Goal: Check status: Check status

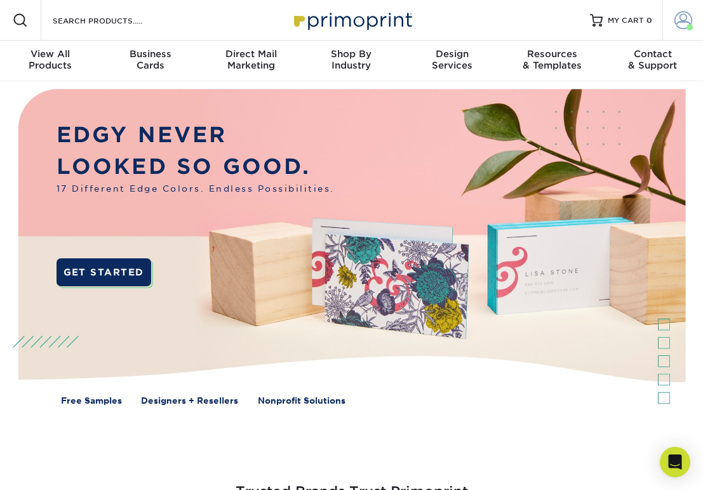
click at [681, 24] on span at bounding box center [683, 20] width 18 height 18
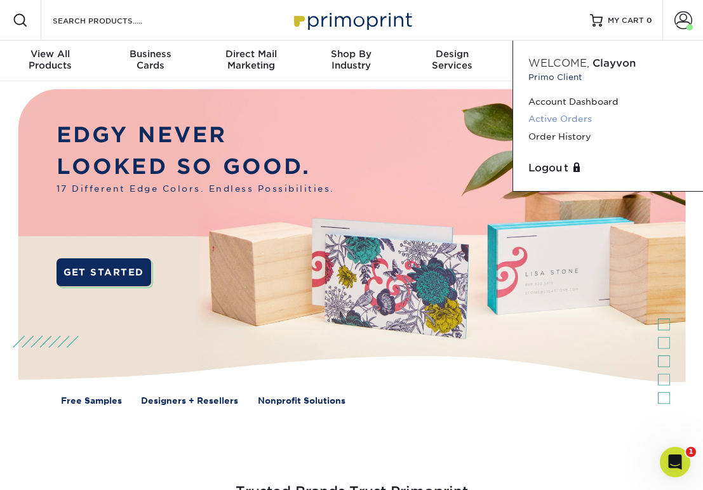
click at [551, 119] on link "Active Orders" at bounding box center [607, 119] width 159 height 17
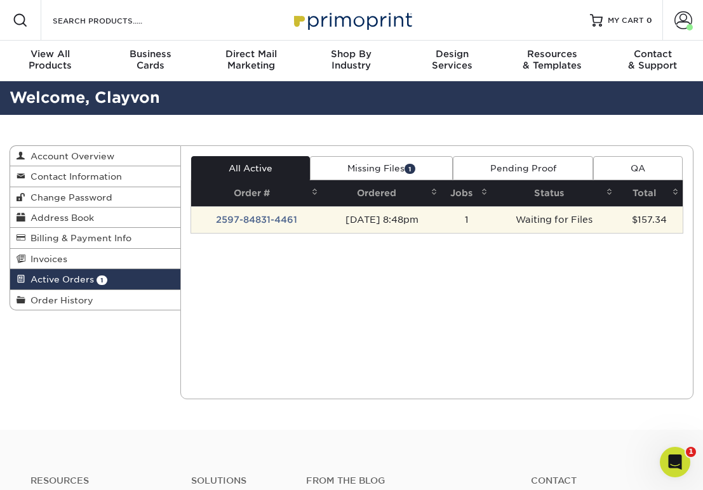
click at [352, 214] on td "[DATE] 8:48pm" at bounding box center [381, 219] width 119 height 27
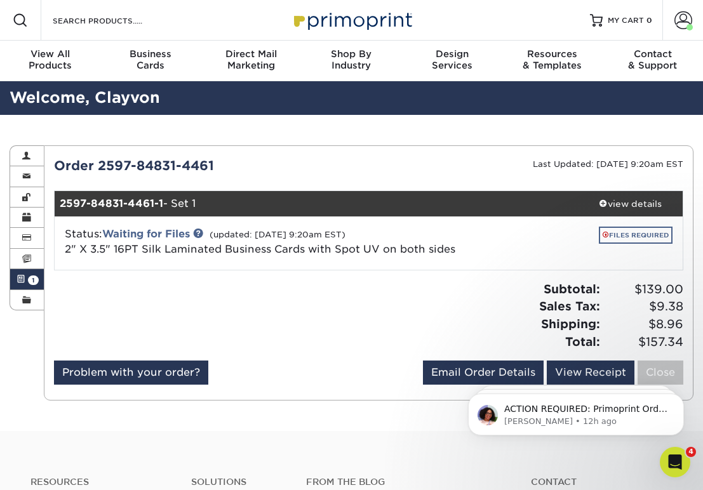
click at [624, 237] on link "FILES REQUIRED" at bounding box center [636, 235] width 74 height 17
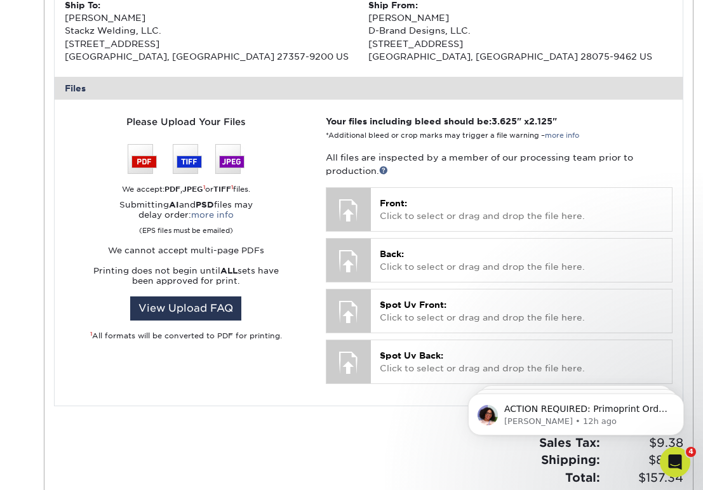
scroll to position [450, 0]
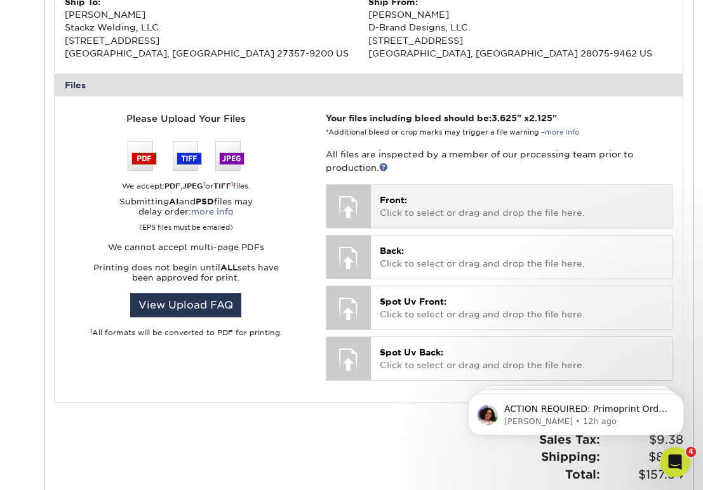
click at [447, 200] on p "Front: Click to select or drag and drop the file here." at bounding box center [521, 207] width 283 height 26
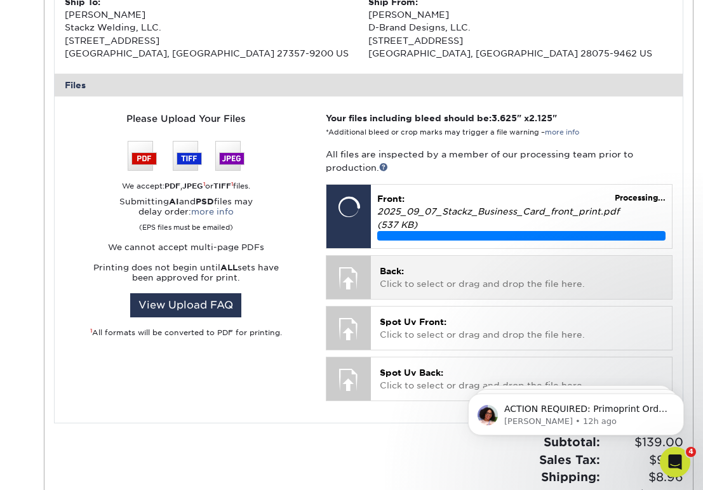
click at [411, 265] on p "Back: Click to select or drag and drop the file here." at bounding box center [521, 278] width 283 height 26
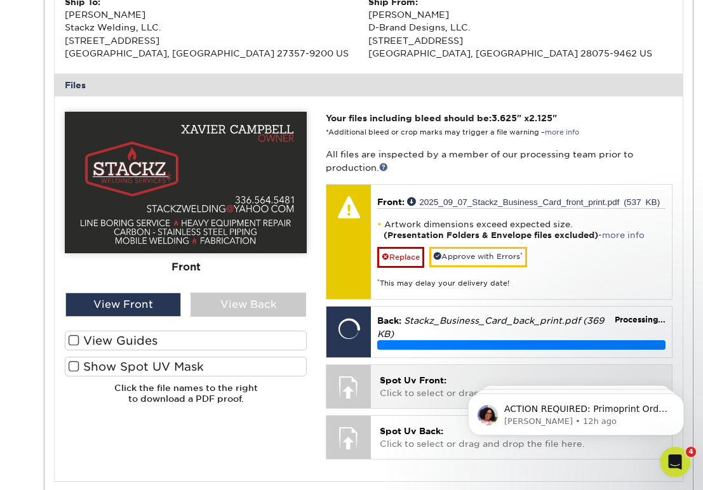
click at [430, 374] on p "Spot Uv Front: Click to select or drag and drop the file here." at bounding box center [521, 387] width 283 height 26
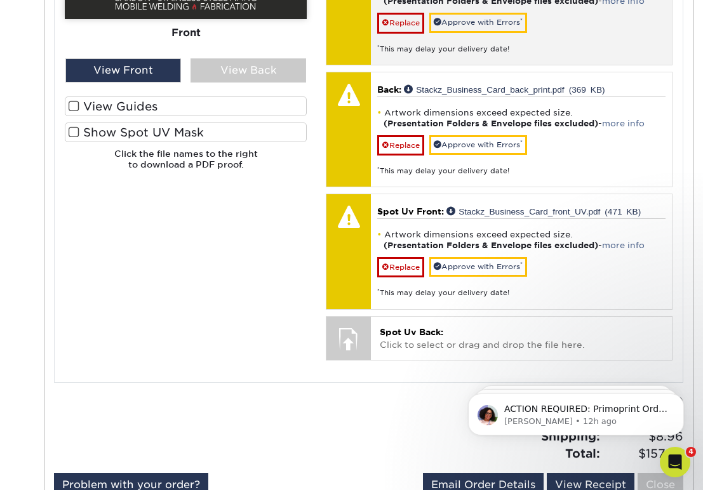
scroll to position [710, 0]
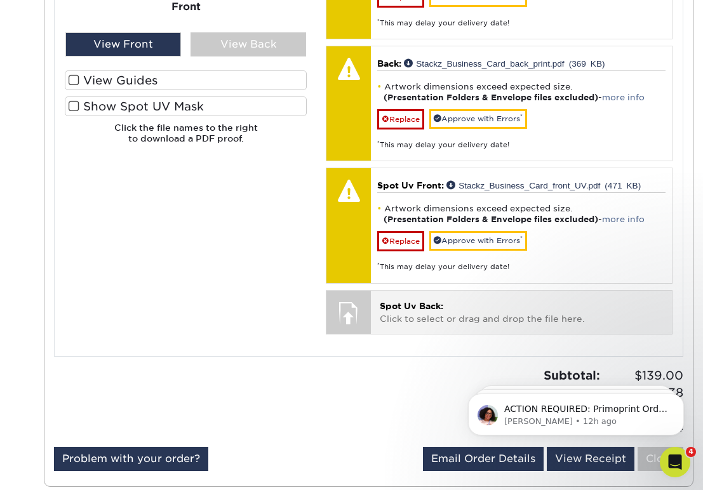
click at [491, 301] on p "Spot Uv Back: Click to select or drag and drop the file here." at bounding box center [521, 313] width 283 height 26
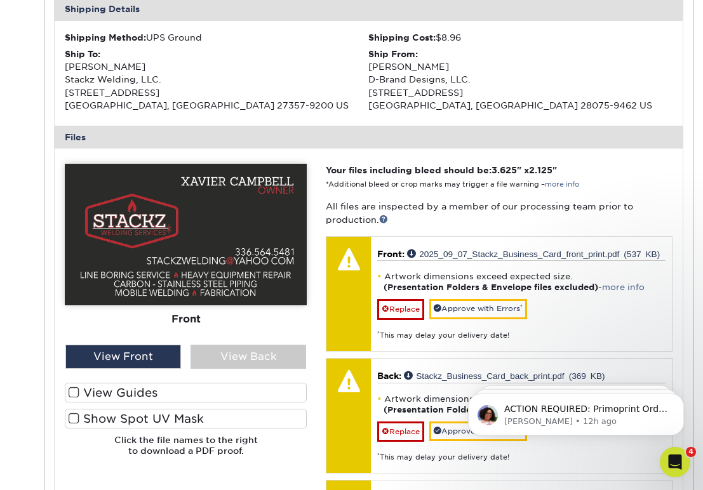
scroll to position [384, 0]
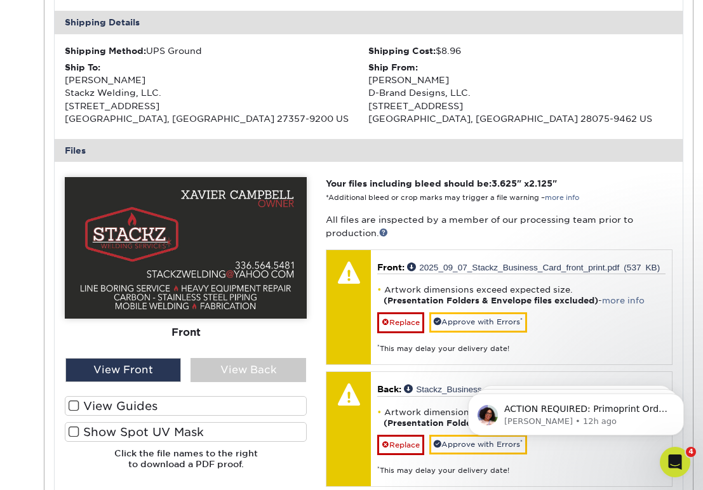
click at [76, 427] on span at bounding box center [74, 432] width 11 height 12
click at [0, 0] on input "Show Spot UV Mask" at bounding box center [0, 0] width 0 height 0
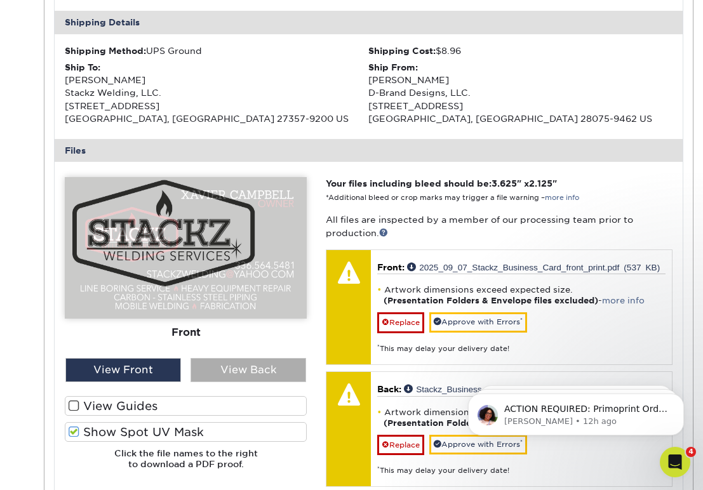
click at [225, 360] on div "View Back" at bounding box center [249, 370] width 116 height 24
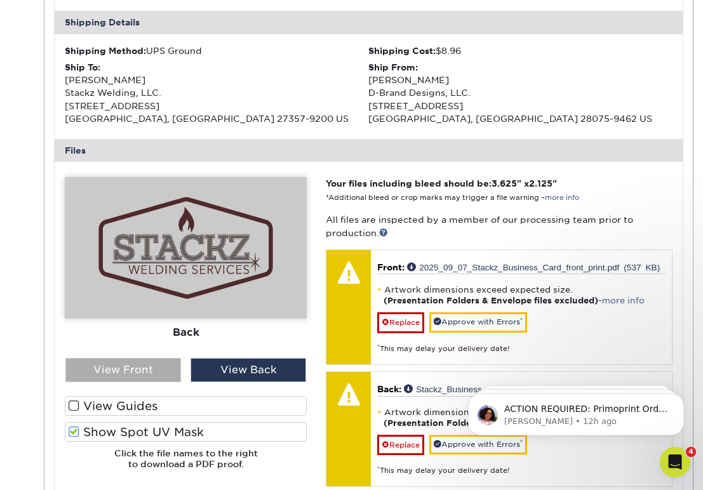
click at [143, 363] on div "View Front" at bounding box center [123, 370] width 116 height 24
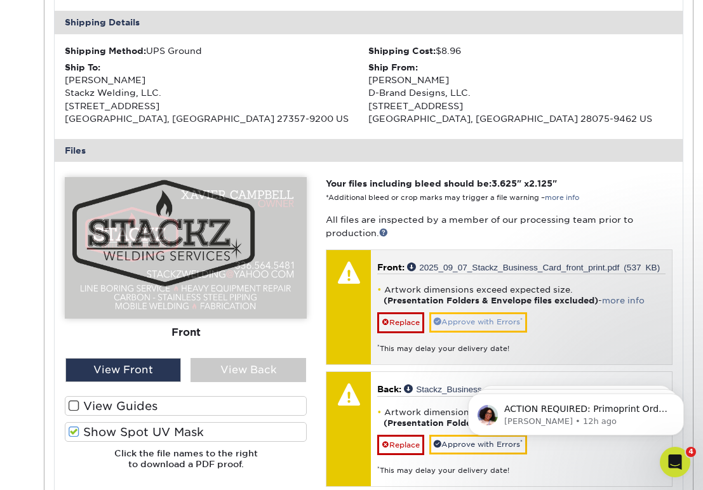
click at [464, 317] on link "Approve with Errors *" at bounding box center [478, 322] width 98 height 20
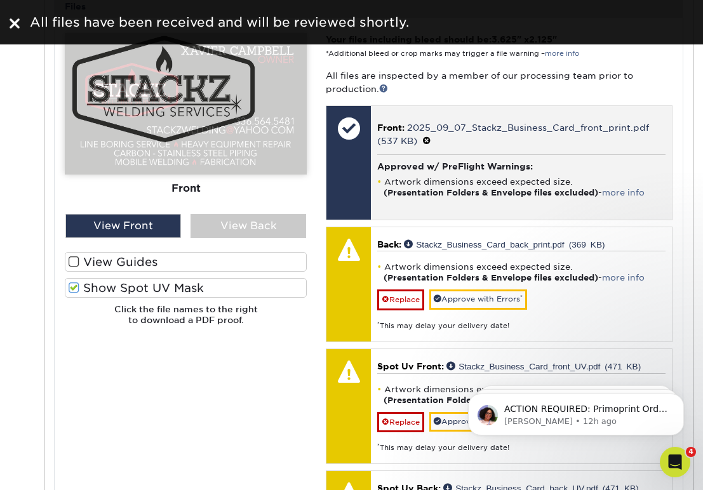
scroll to position [533, 0]
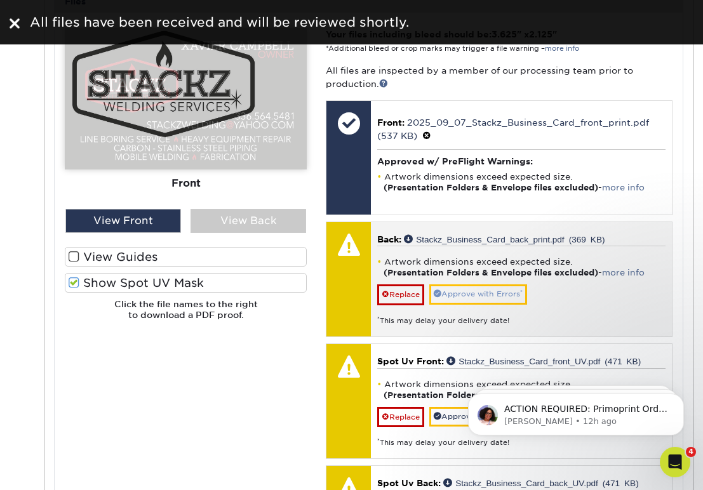
click at [468, 285] on link "Approve with Errors *" at bounding box center [478, 295] width 98 height 20
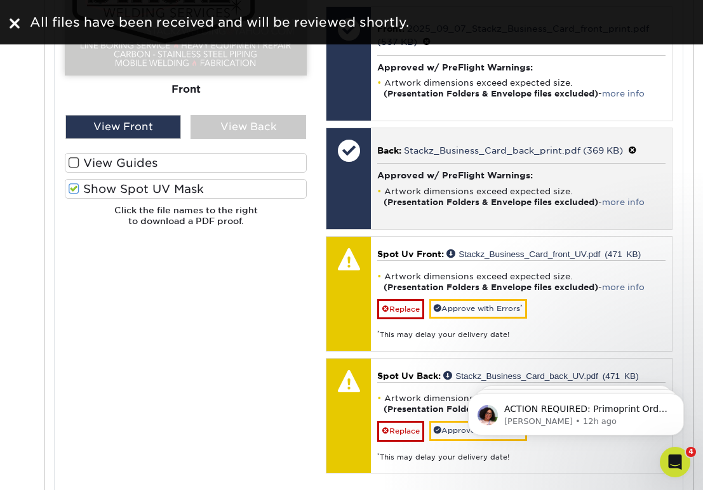
scroll to position [683, 0]
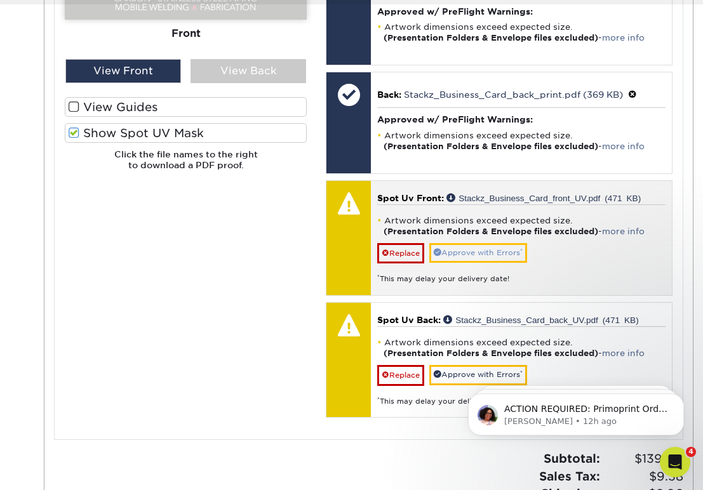
click at [467, 249] on link "Approve with Errors *" at bounding box center [478, 253] width 98 height 20
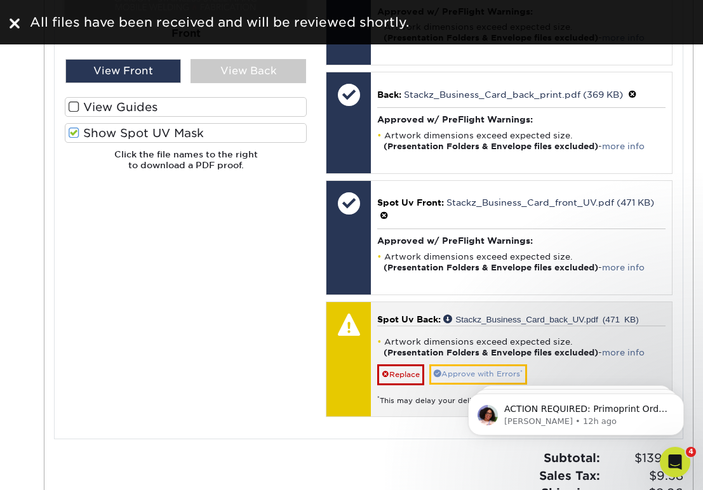
click at [473, 365] on link "Approve with Errors *" at bounding box center [478, 375] width 98 height 20
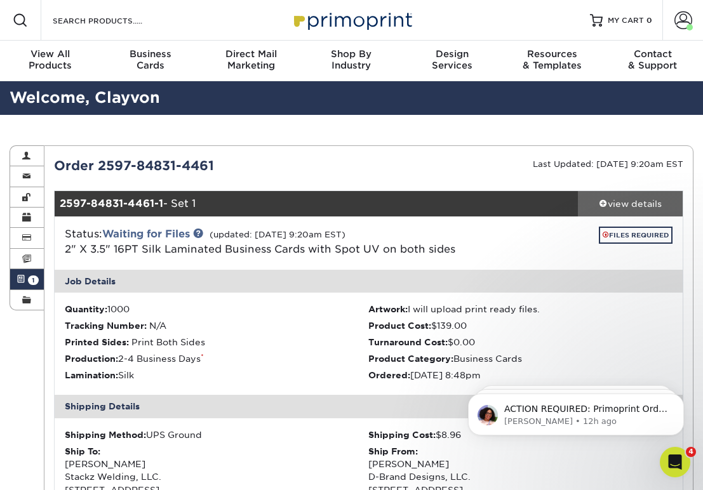
scroll to position [0, 0]
